Goal: Information Seeking & Learning: Learn about a topic

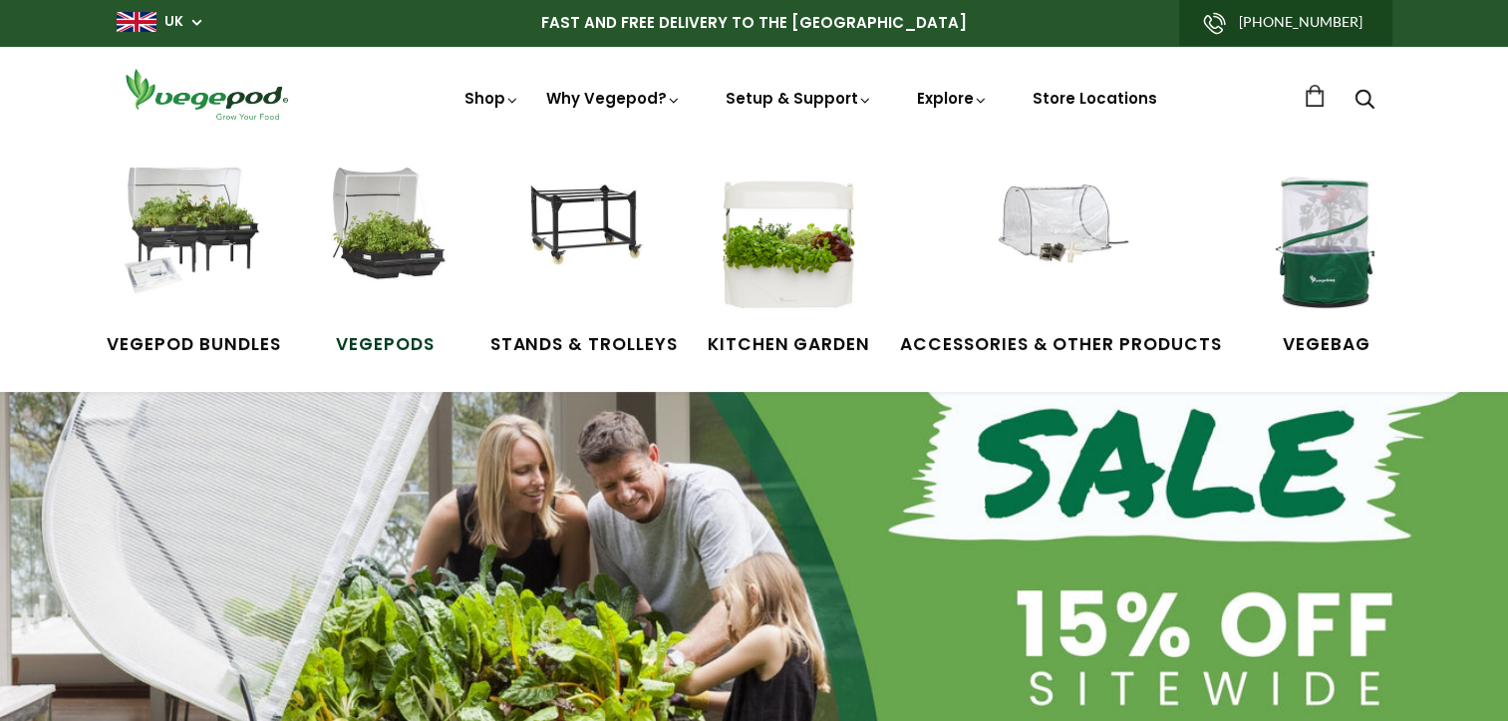
click at [382, 238] on img at bounding box center [385, 241] width 149 height 149
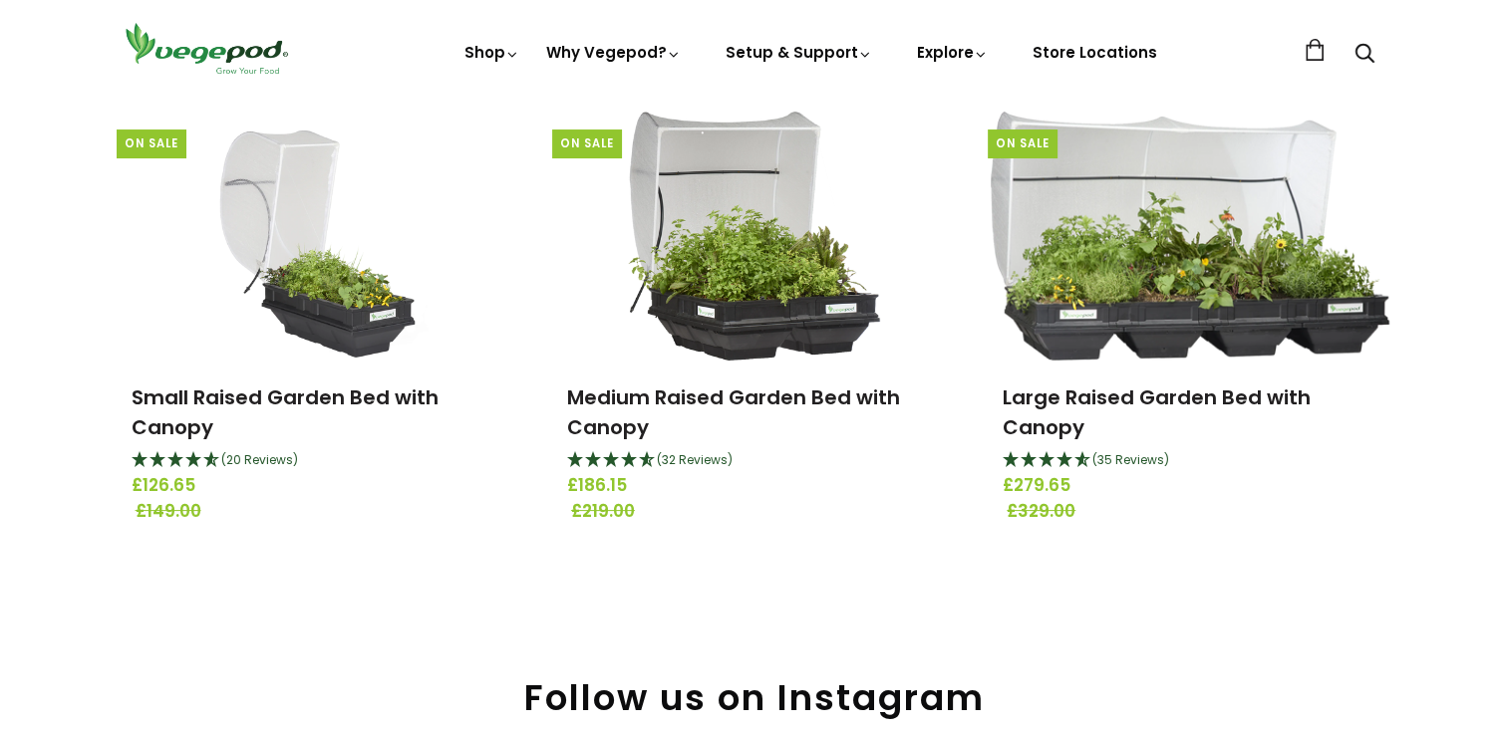
scroll to position [299, 0]
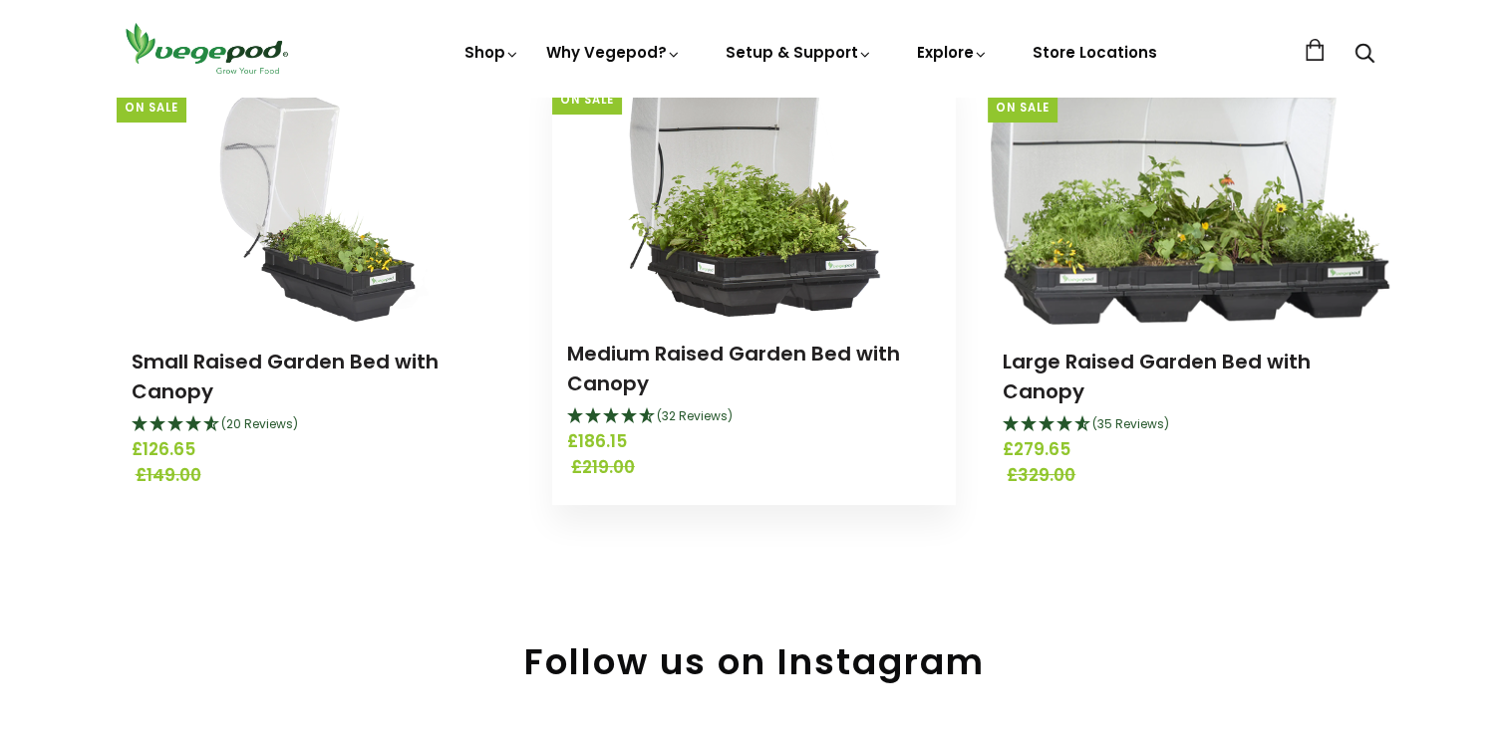
click at [765, 252] on img at bounding box center [754, 192] width 253 height 249
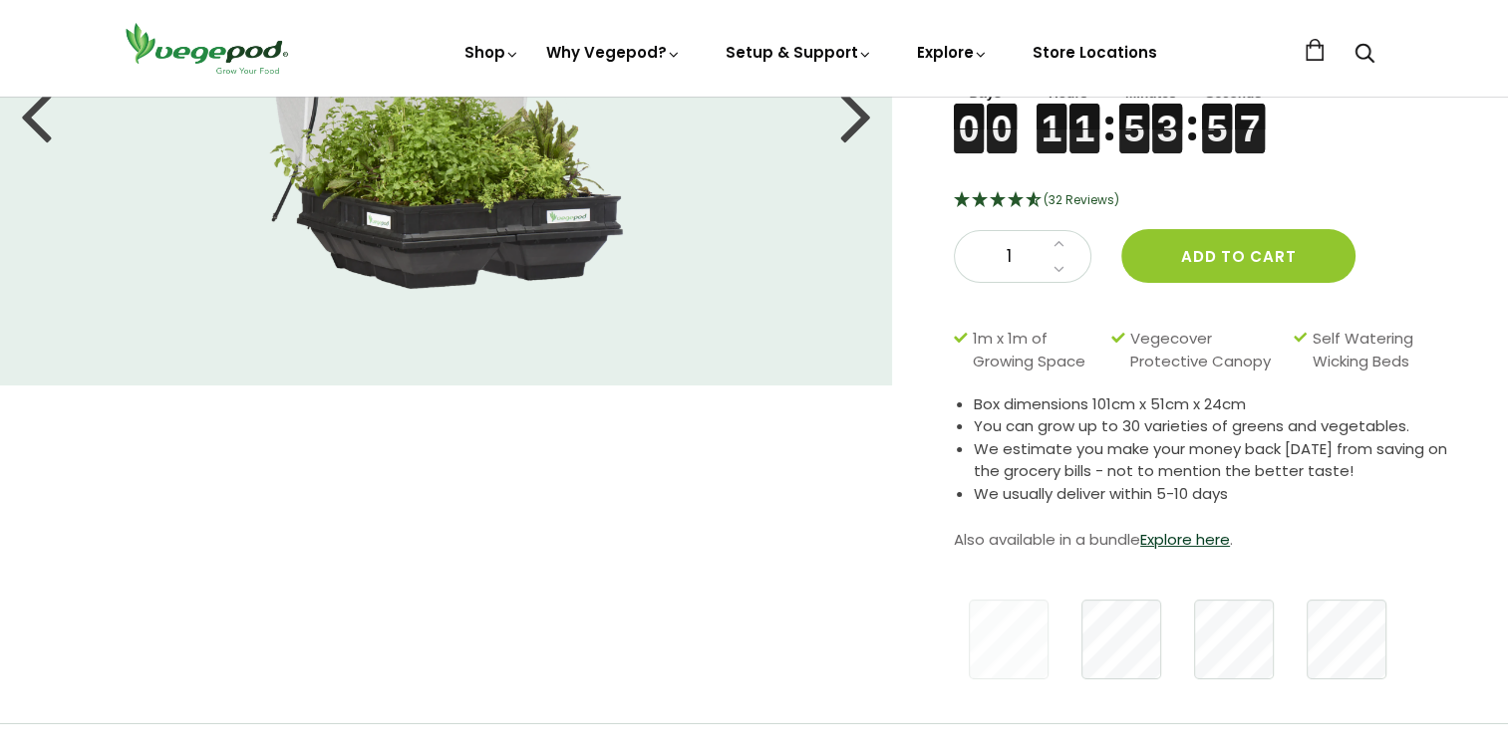
scroll to position [199, 0]
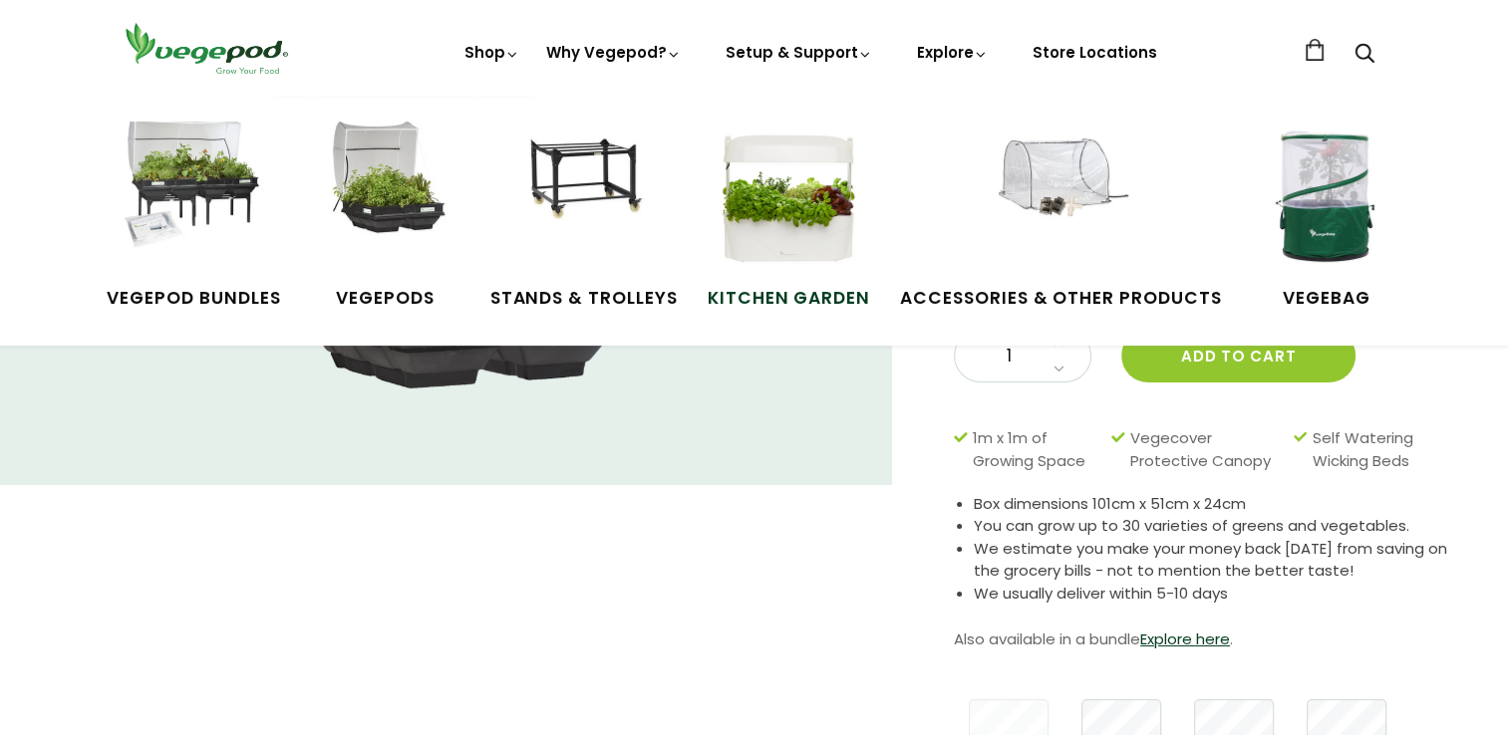
click at [853, 245] on img at bounding box center [788, 196] width 149 height 149
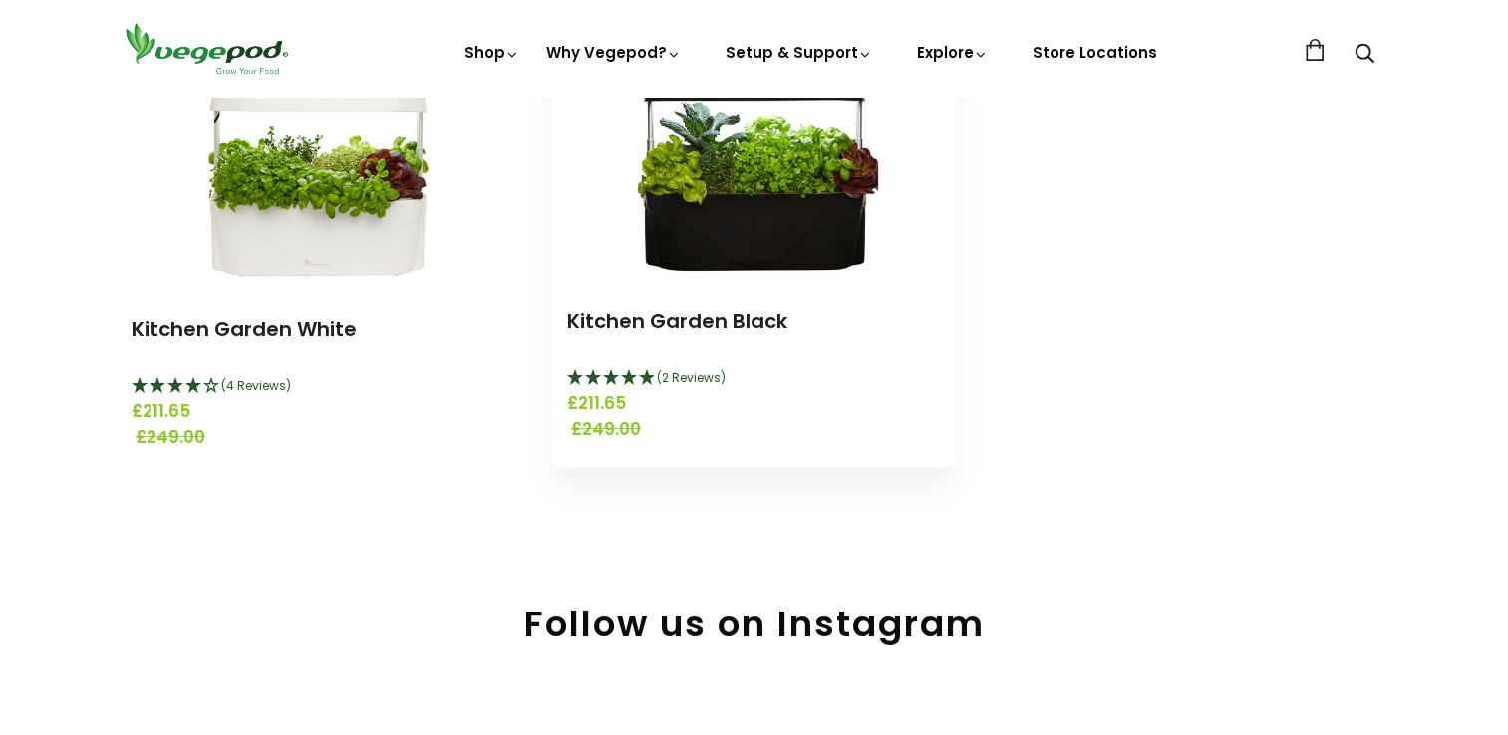
scroll to position [299, 0]
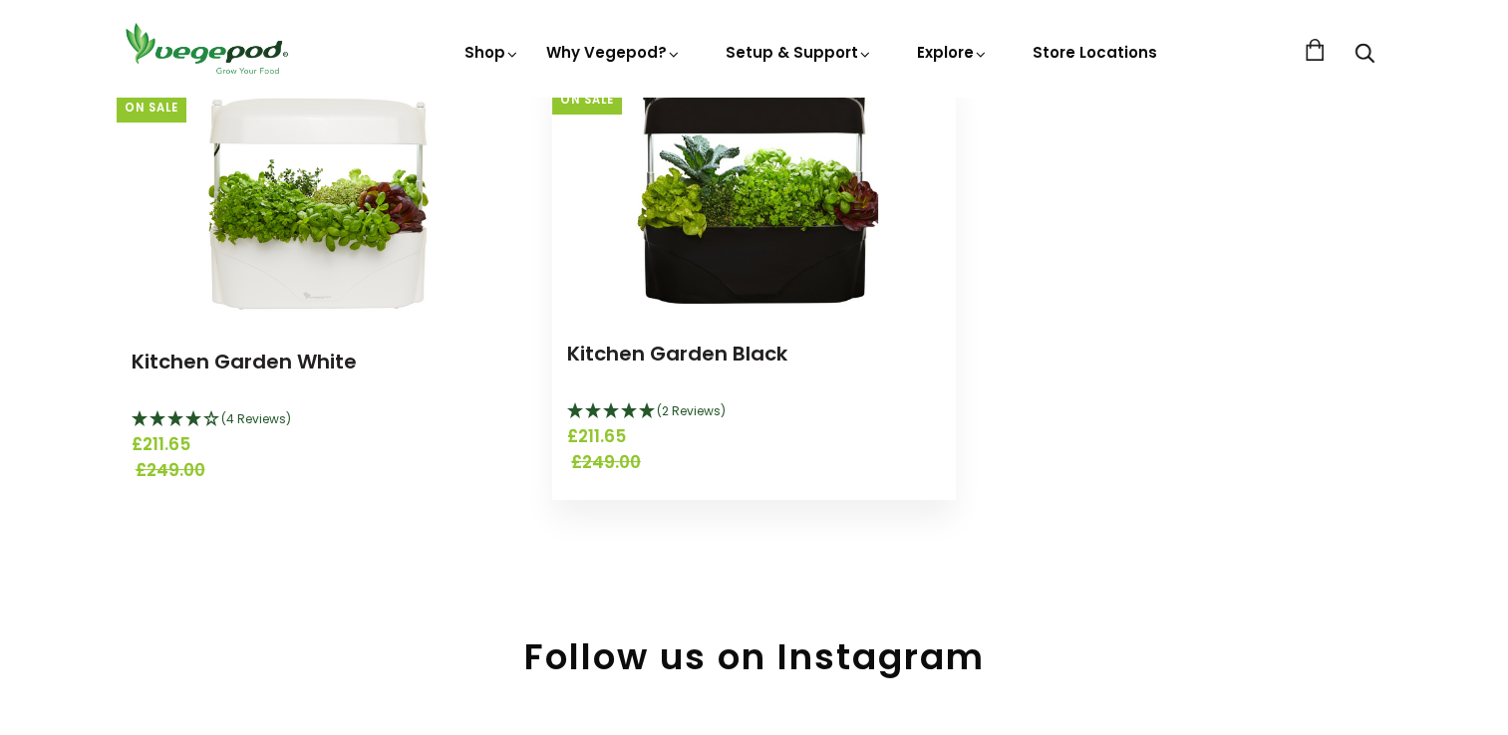
click at [803, 190] on img at bounding box center [753, 192] width 249 height 249
